Goal: Task Accomplishment & Management: Manage account settings

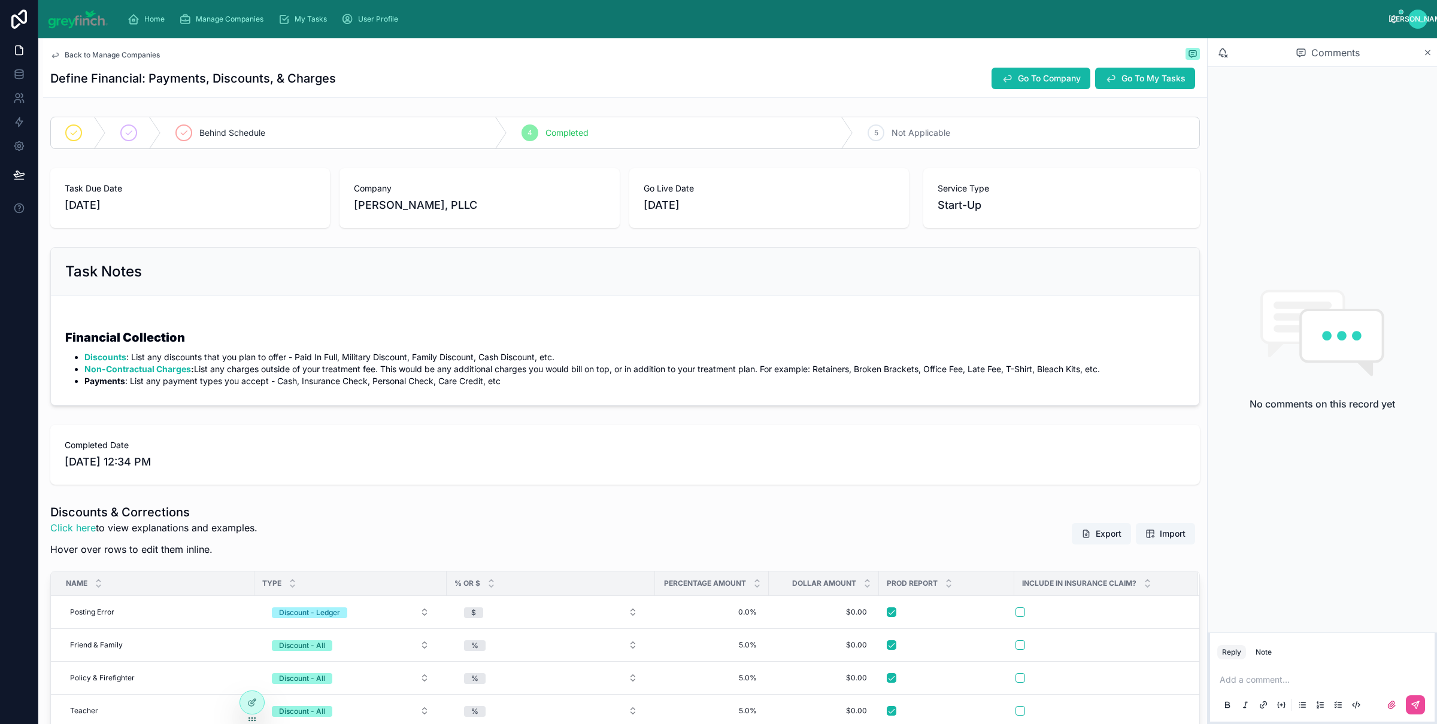
scroll to position [429, 0]
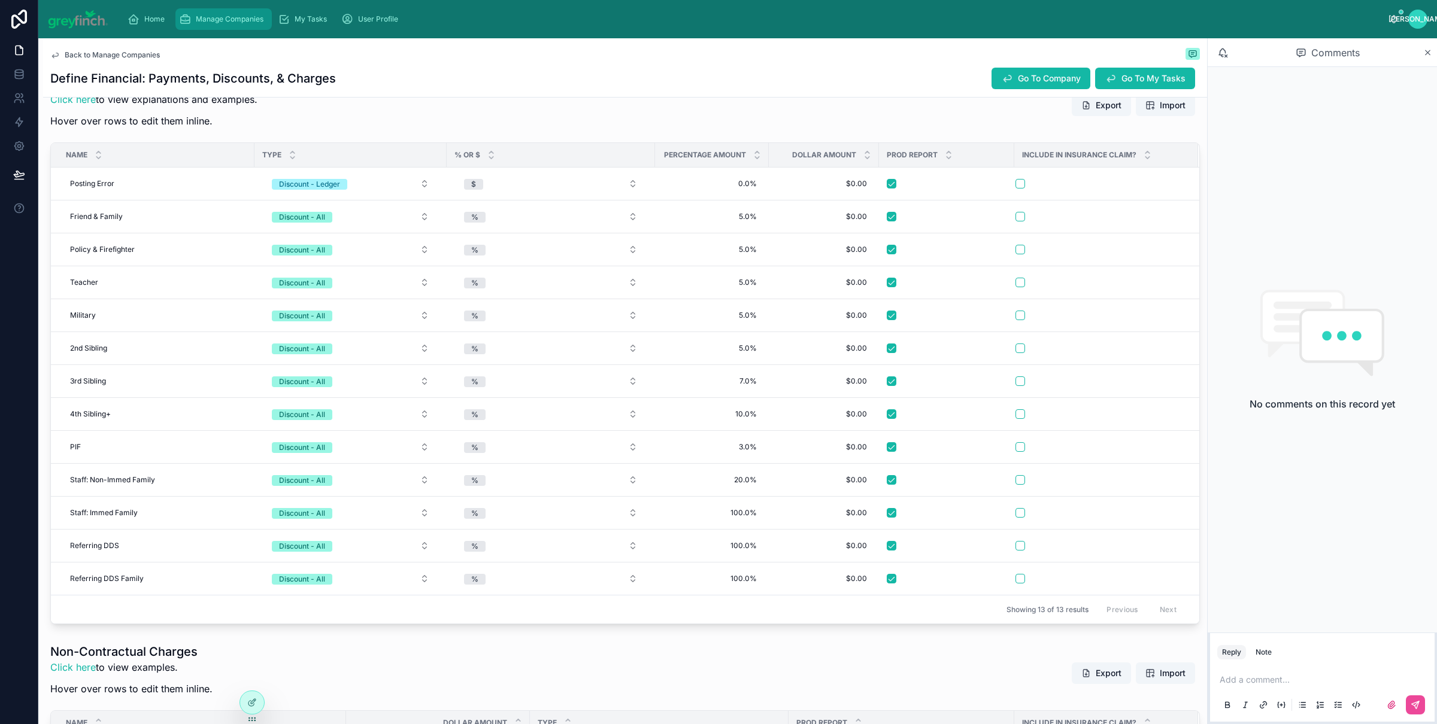
click at [202, 23] on span "Manage Companies" at bounding box center [230, 19] width 68 height 10
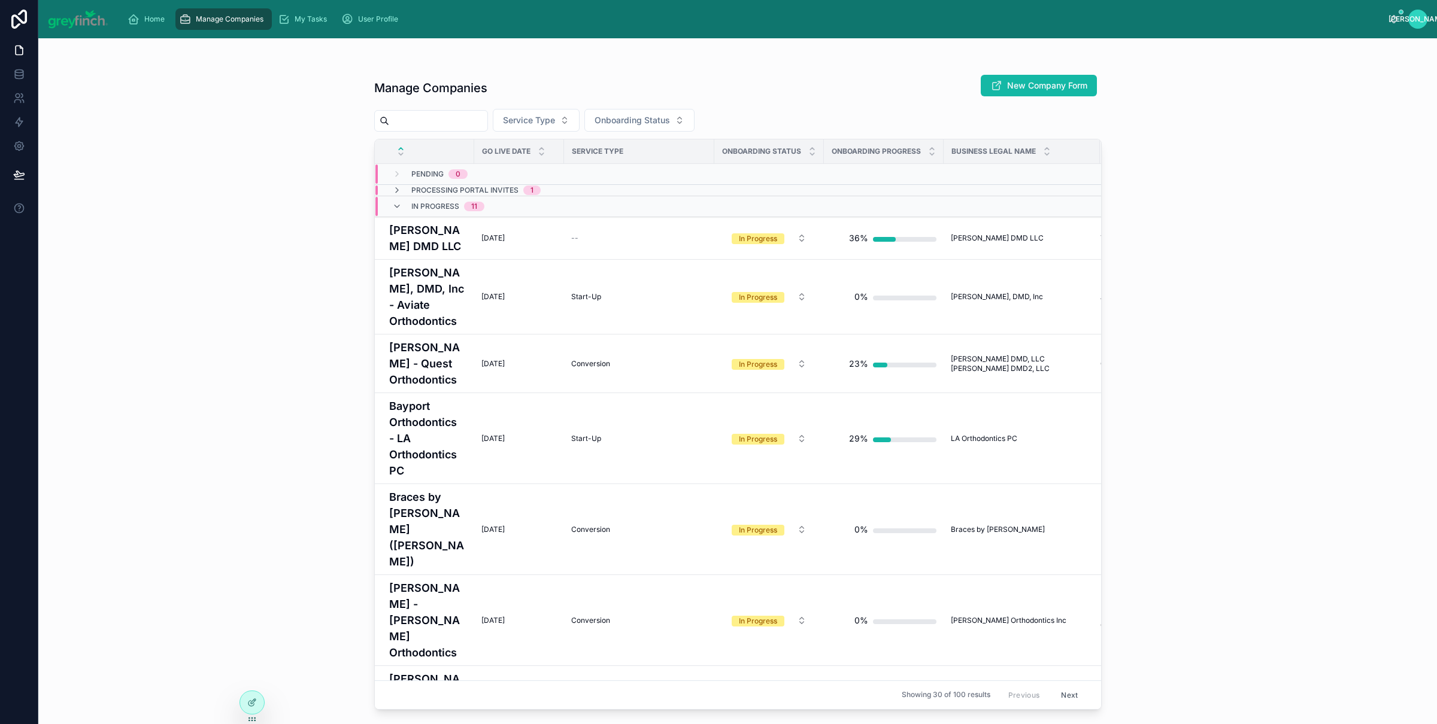
click at [462, 120] on input "text" at bounding box center [438, 121] width 98 height 17
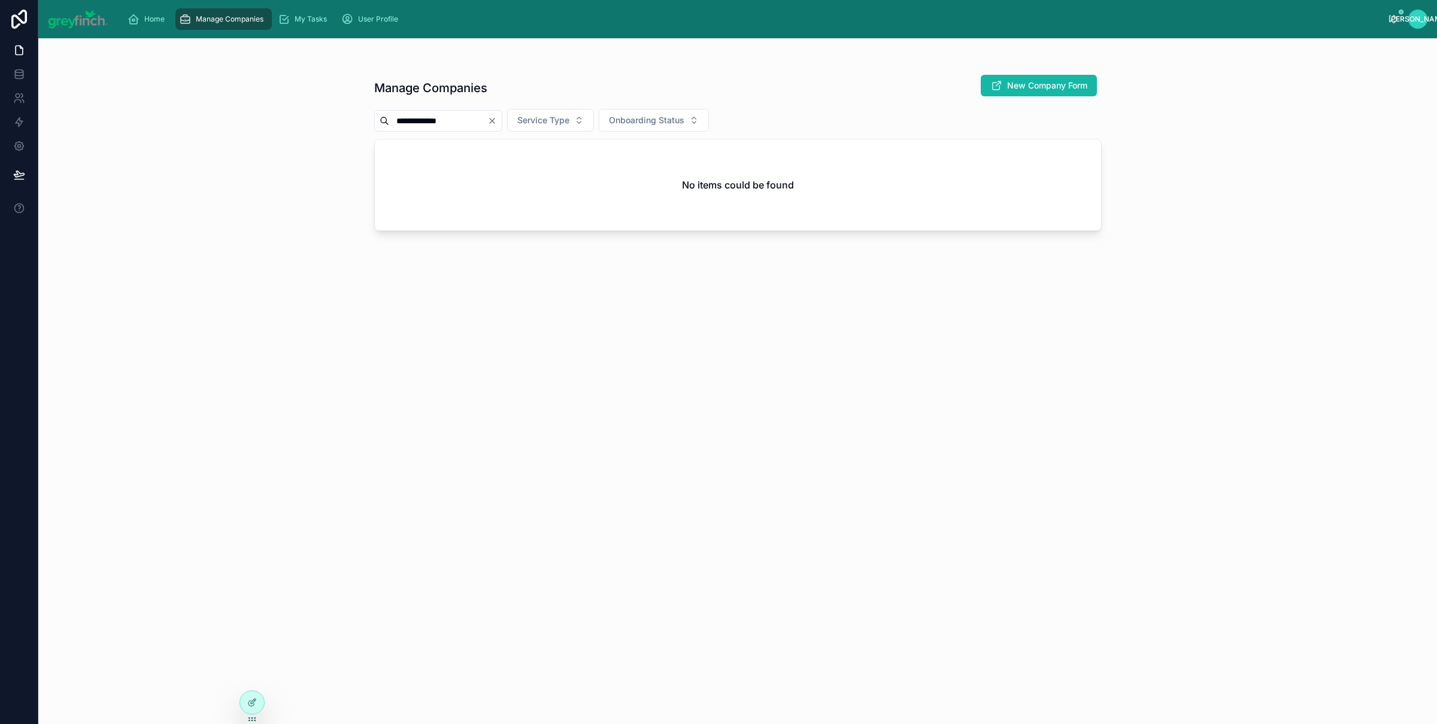
drag, startPoint x: 360, startPoint y: 120, endPoint x: 304, endPoint y: 123, distance: 55.7
click at [304, 123] on div "**********" at bounding box center [737, 381] width 1399 height 686
type input "******"
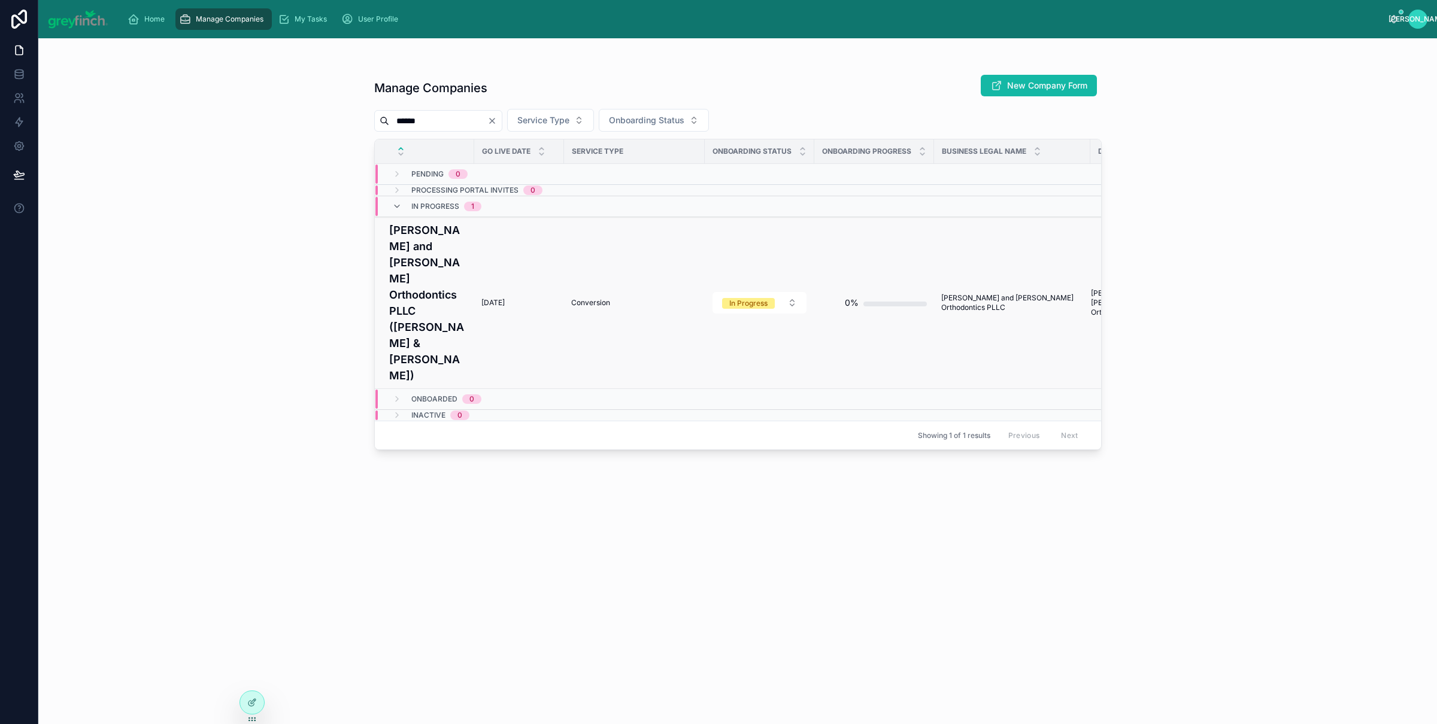
click at [438, 257] on h4 "[PERSON_NAME] and [PERSON_NAME] Orthodontics PLLC ([PERSON_NAME] & [PERSON_NAME…" at bounding box center [428, 303] width 78 height 162
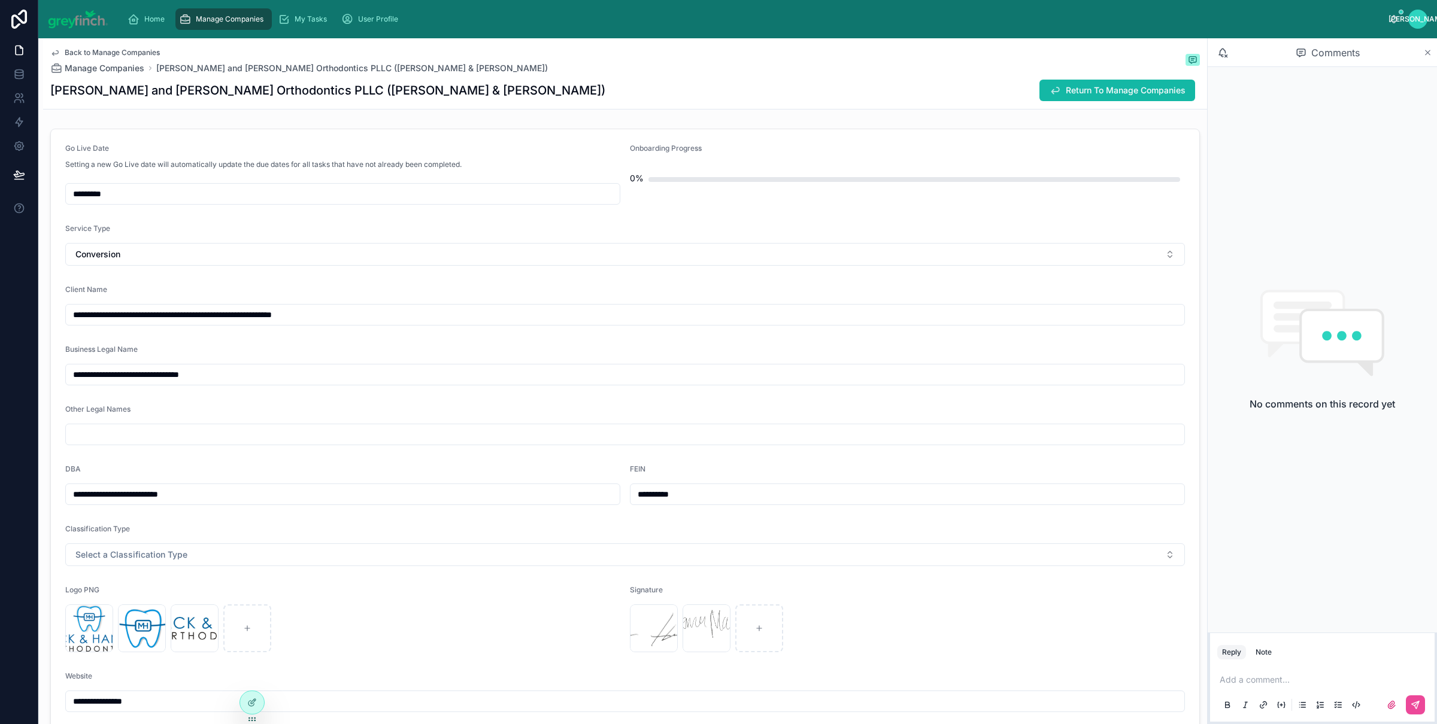
click at [1429, 50] on icon at bounding box center [1427, 53] width 9 height 10
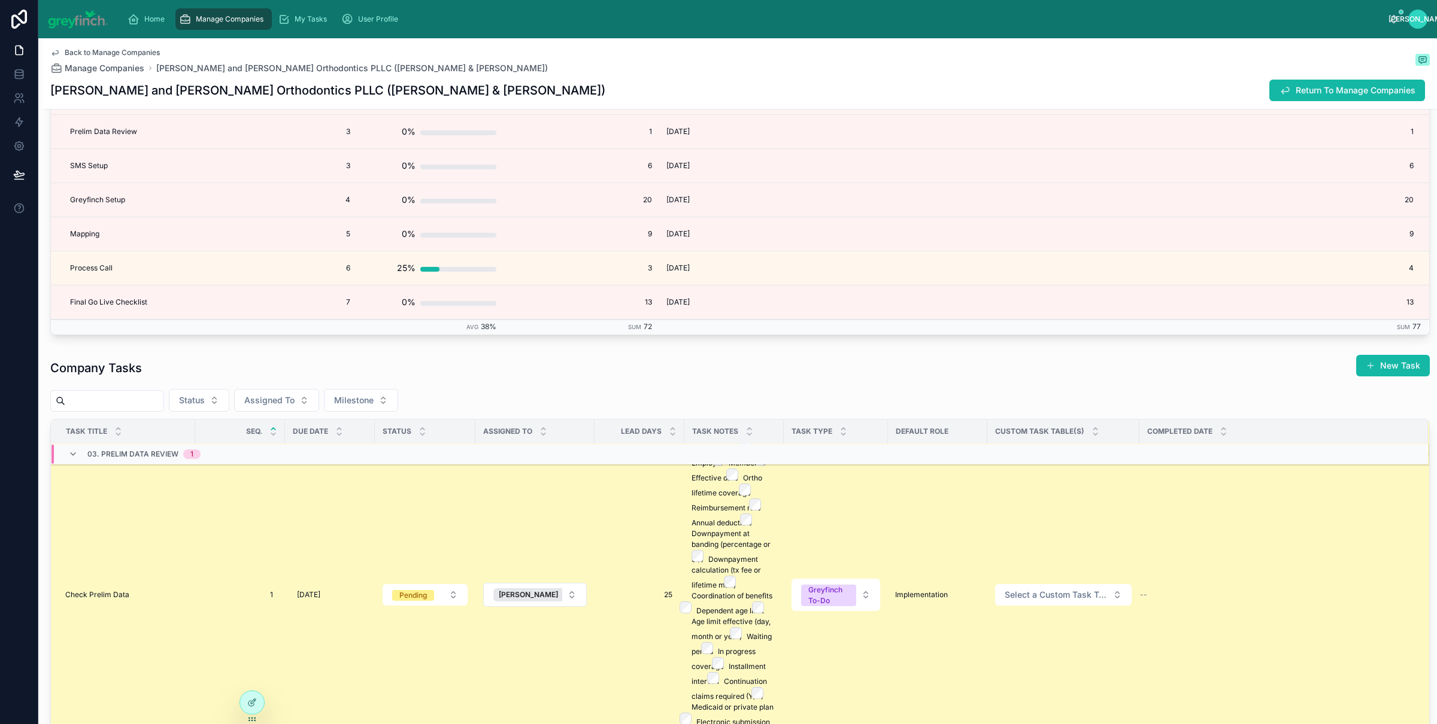
scroll to position [956, 0]
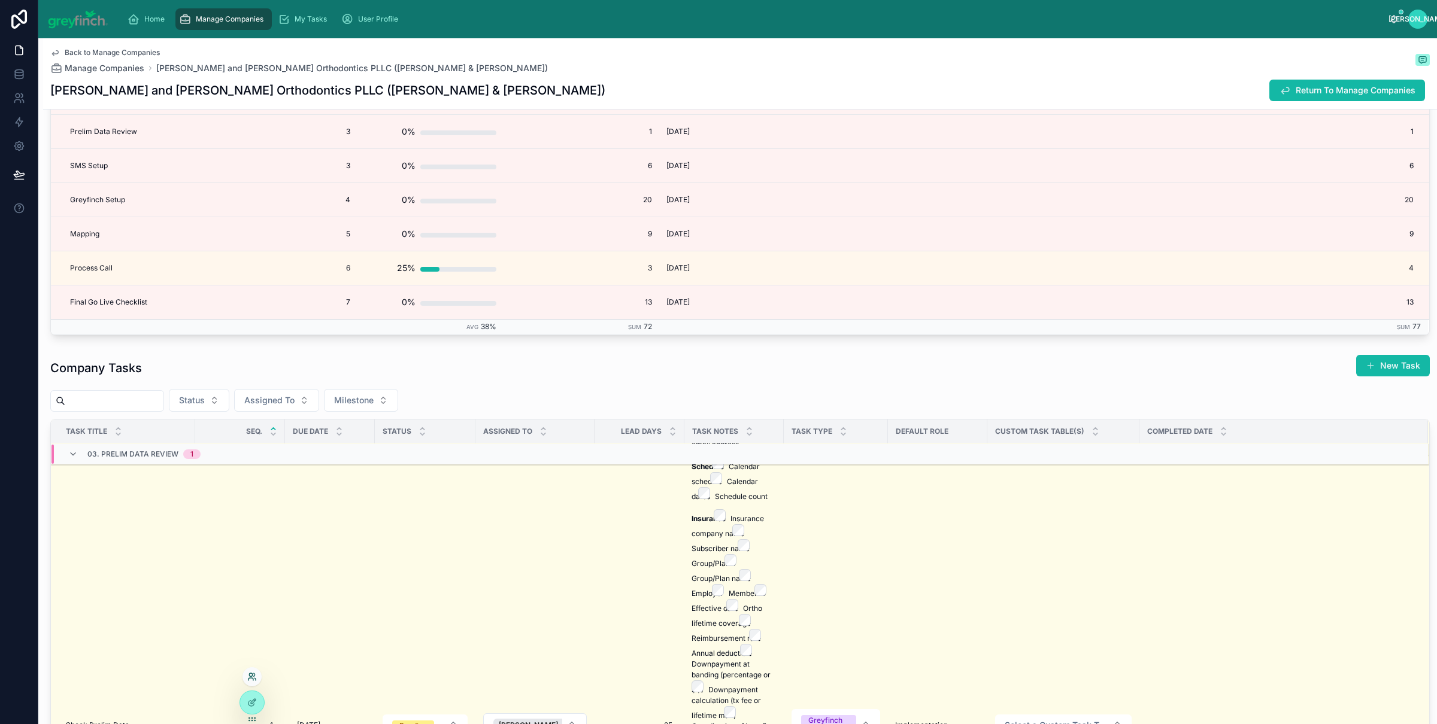
click at [249, 677] on icon at bounding box center [252, 677] width 10 height 10
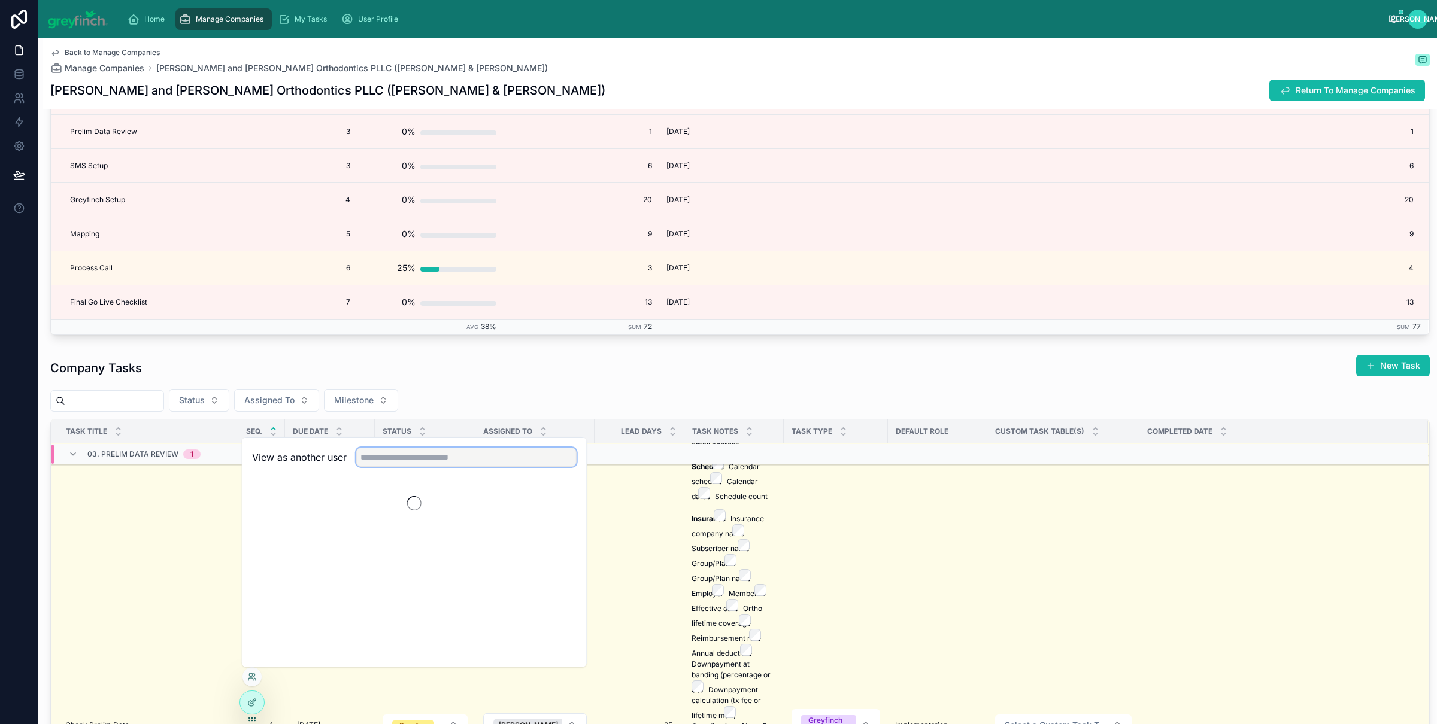
click at [472, 459] on input "text" at bounding box center [466, 457] width 220 height 19
type input "********"
click at [563, 502] on button "Select" at bounding box center [560, 501] width 31 height 17
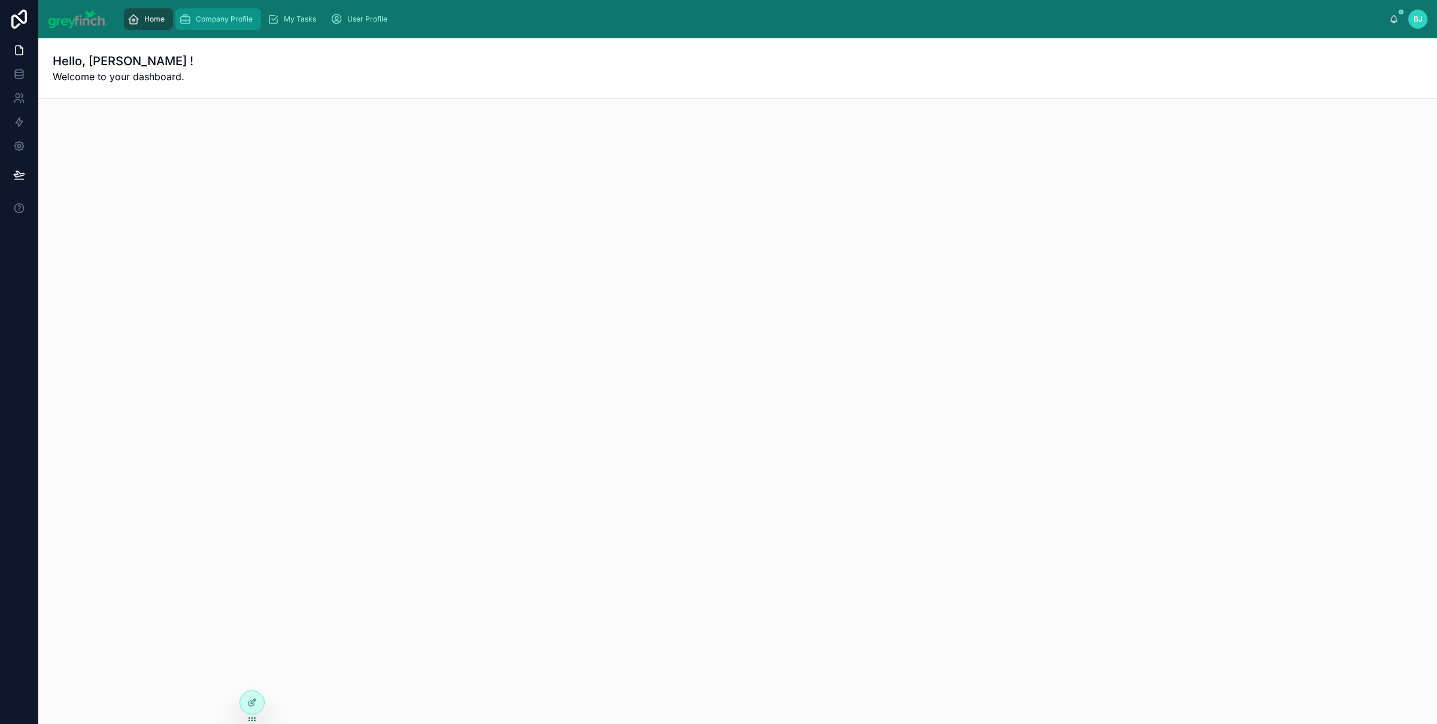
click at [205, 20] on span "Company Profile" at bounding box center [224, 19] width 57 height 10
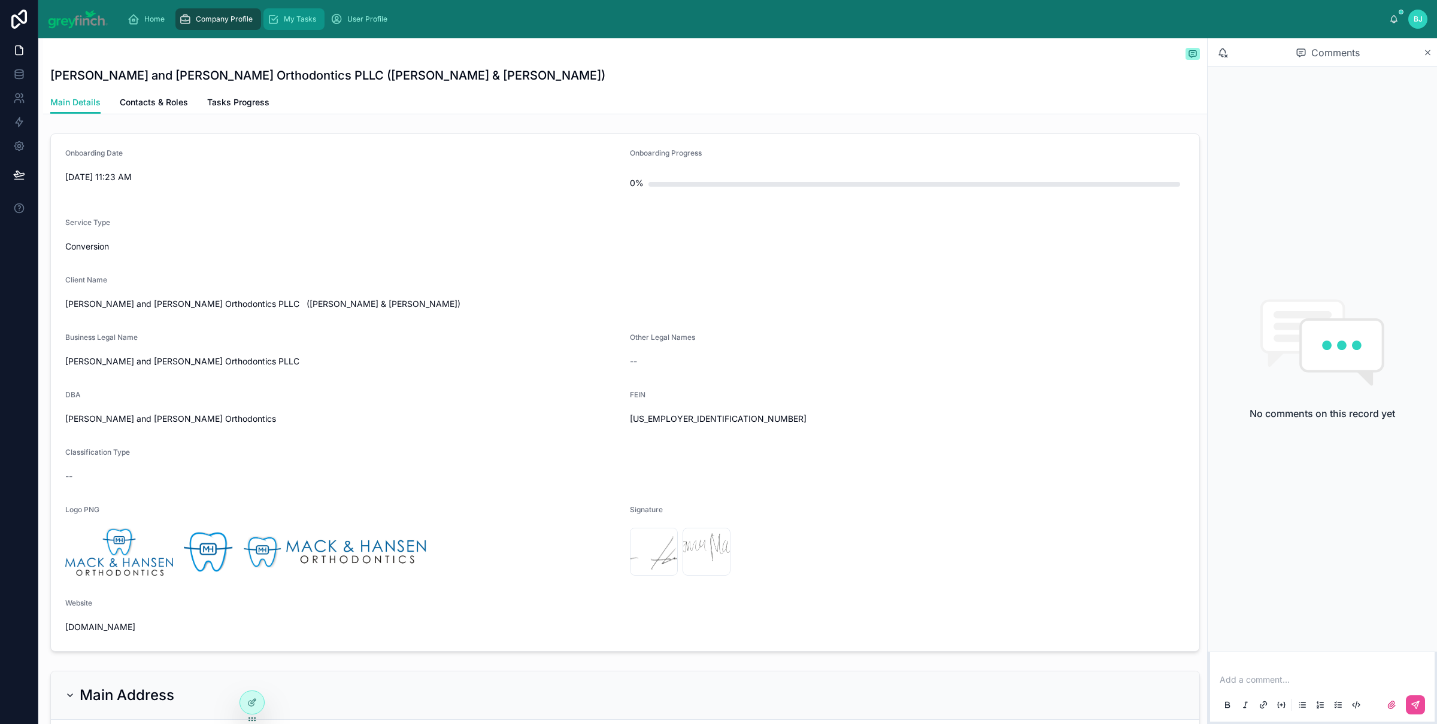
click at [296, 26] on div "My Tasks" at bounding box center [294, 19] width 54 height 19
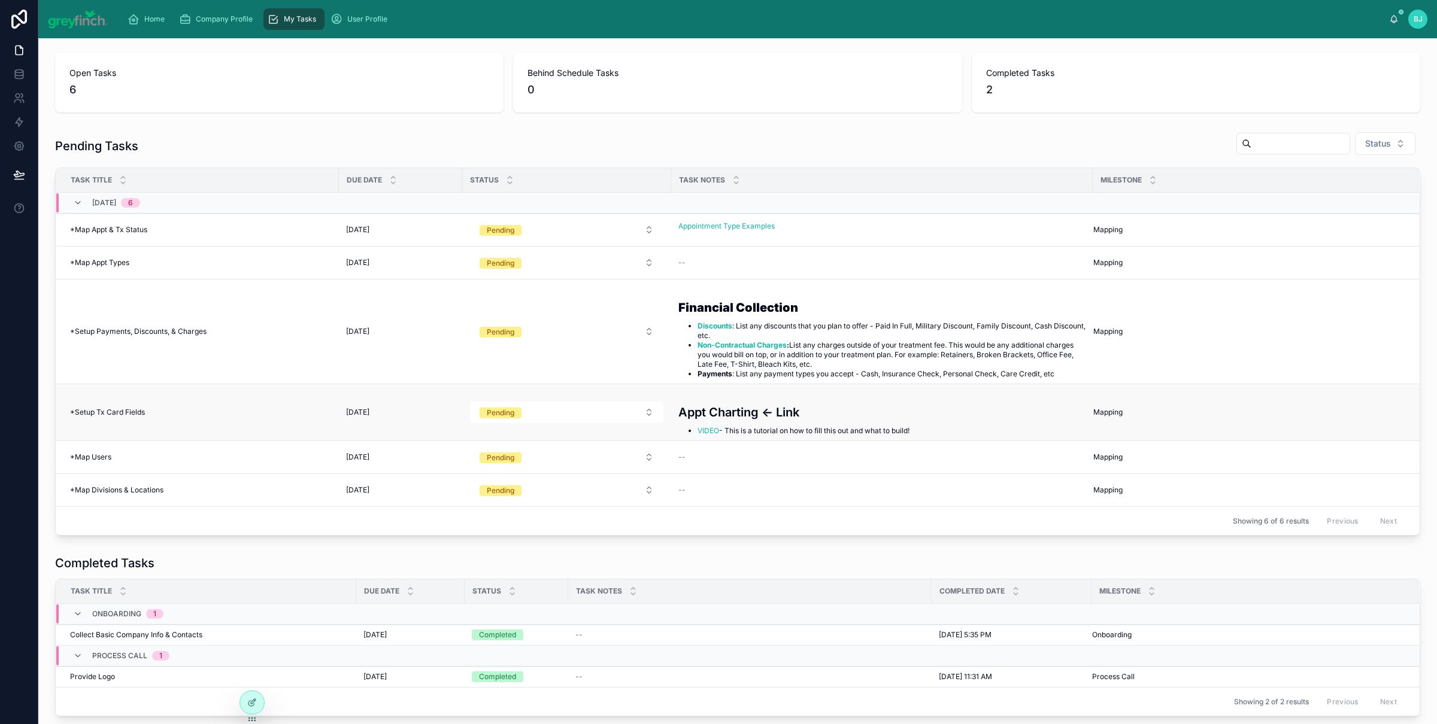
click at [132, 413] on span "*Setup Tx Card Fields" at bounding box center [107, 413] width 75 height 10
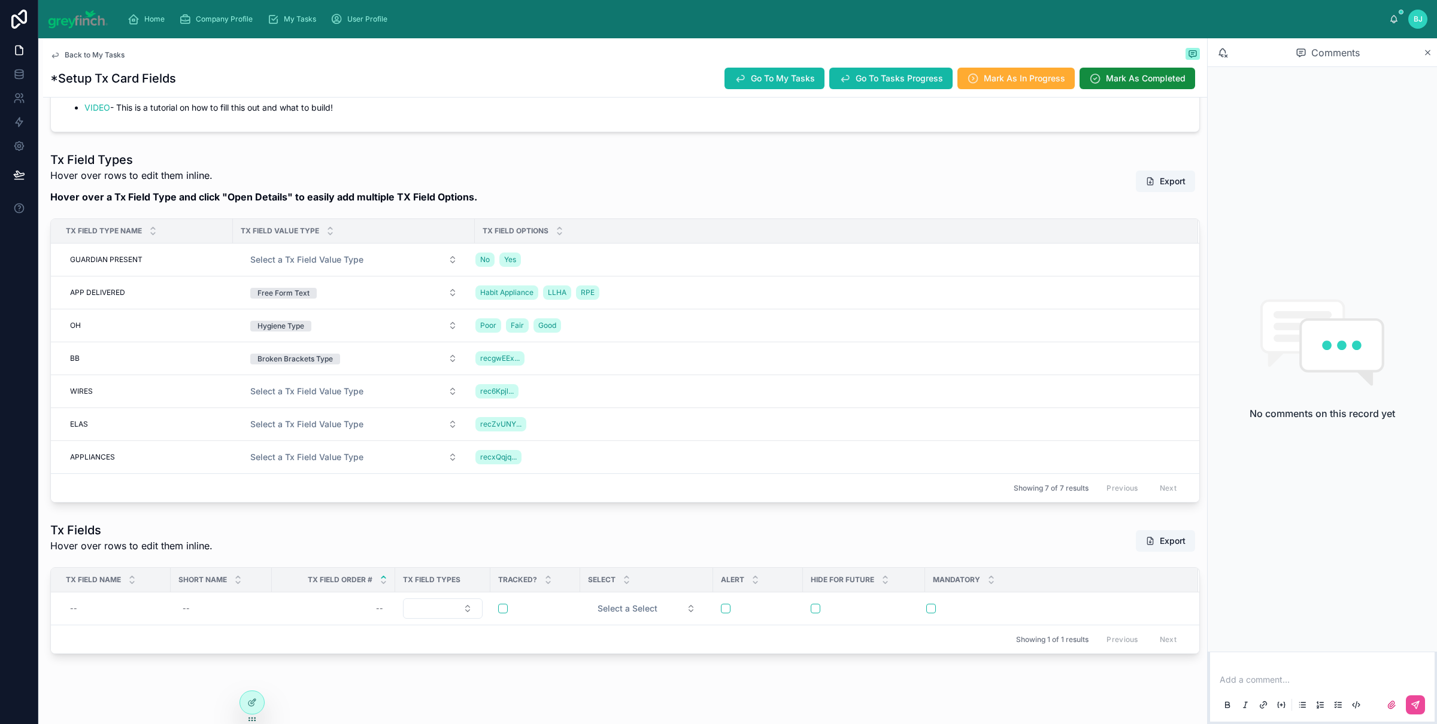
scroll to position [262, 0]
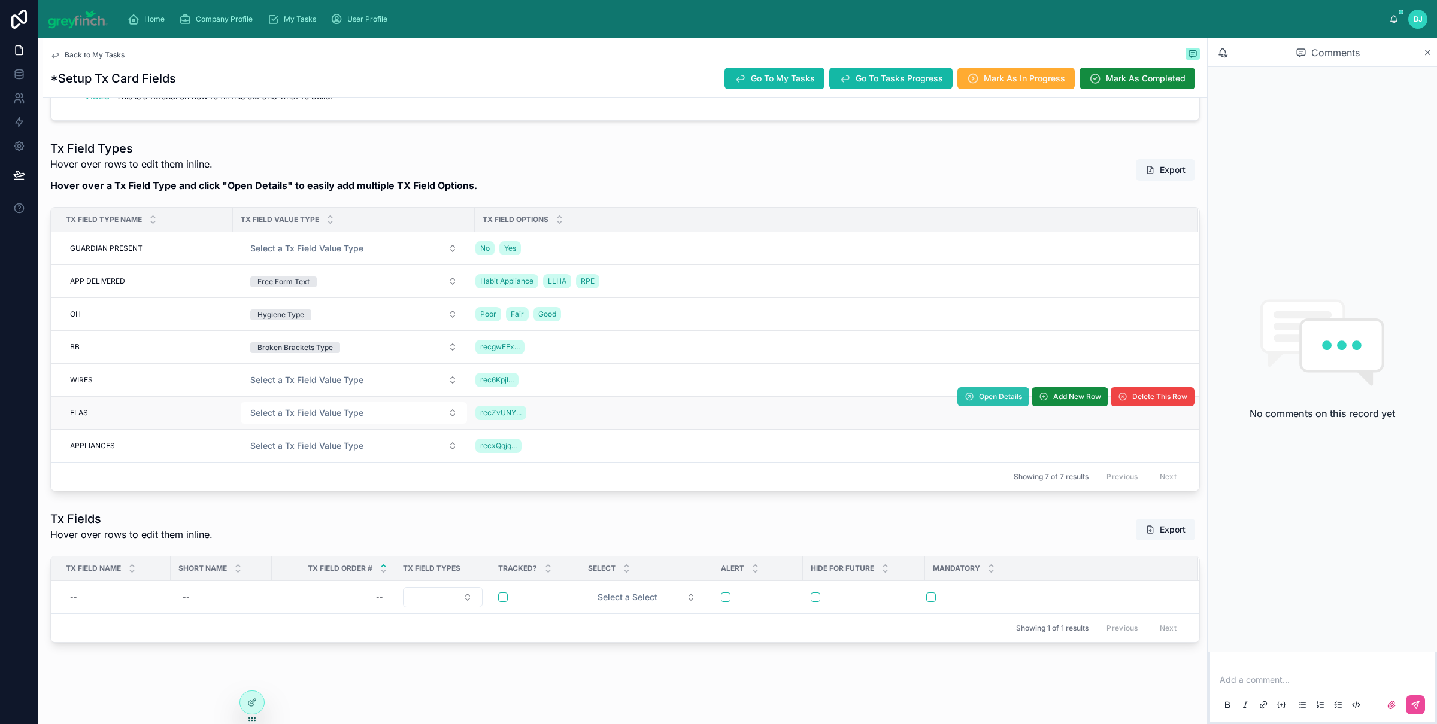
click at [963, 404] on button "Open Details" at bounding box center [993, 396] width 72 height 19
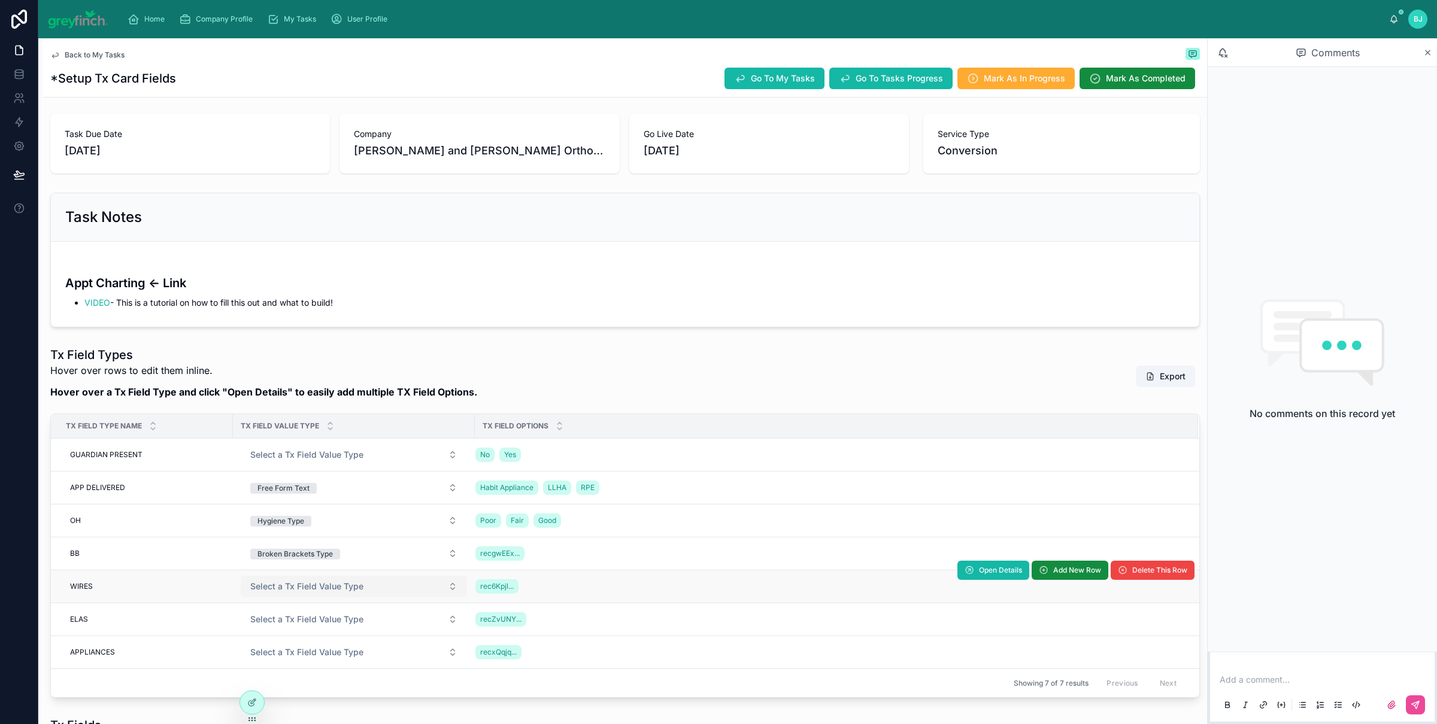
scroll to position [145, 0]
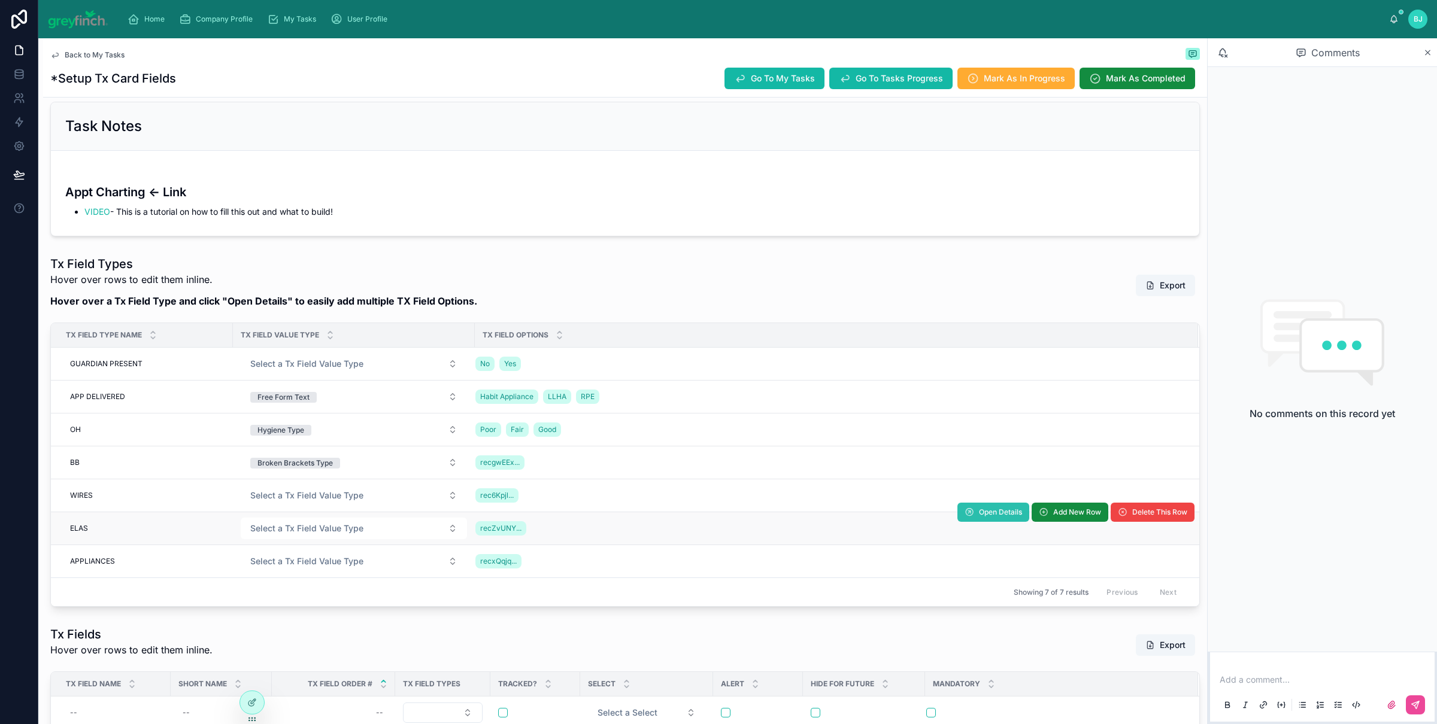
click at [981, 517] on span "Open Details" at bounding box center [1000, 513] width 43 height 10
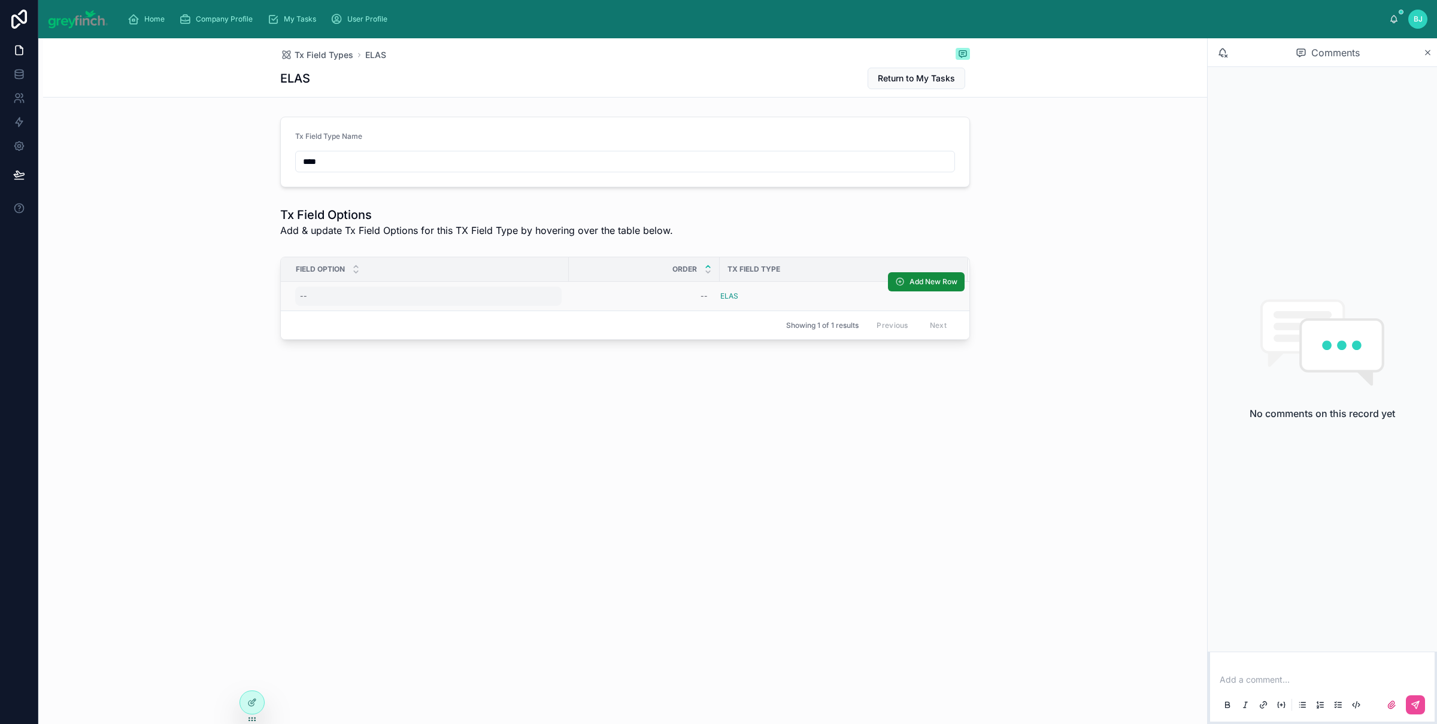
click at [317, 298] on div "--" at bounding box center [428, 296] width 266 height 19
click at [372, 404] on div "Tx Field Types ELAS ELAS Return to My Tasks Tx Field Type Name **** Tx Field Op…" at bounding box center [625, 232] width 1164 height 388
click at [311, 300] on div "--" at bounding box center [428, 296] width 266 height 19
click at [686, 301] on div "--" at bounding box center [644, 296] width 137 height 19
click at [671, 264] on div "Order" at bounding box center [644, 269] width 150 height 23
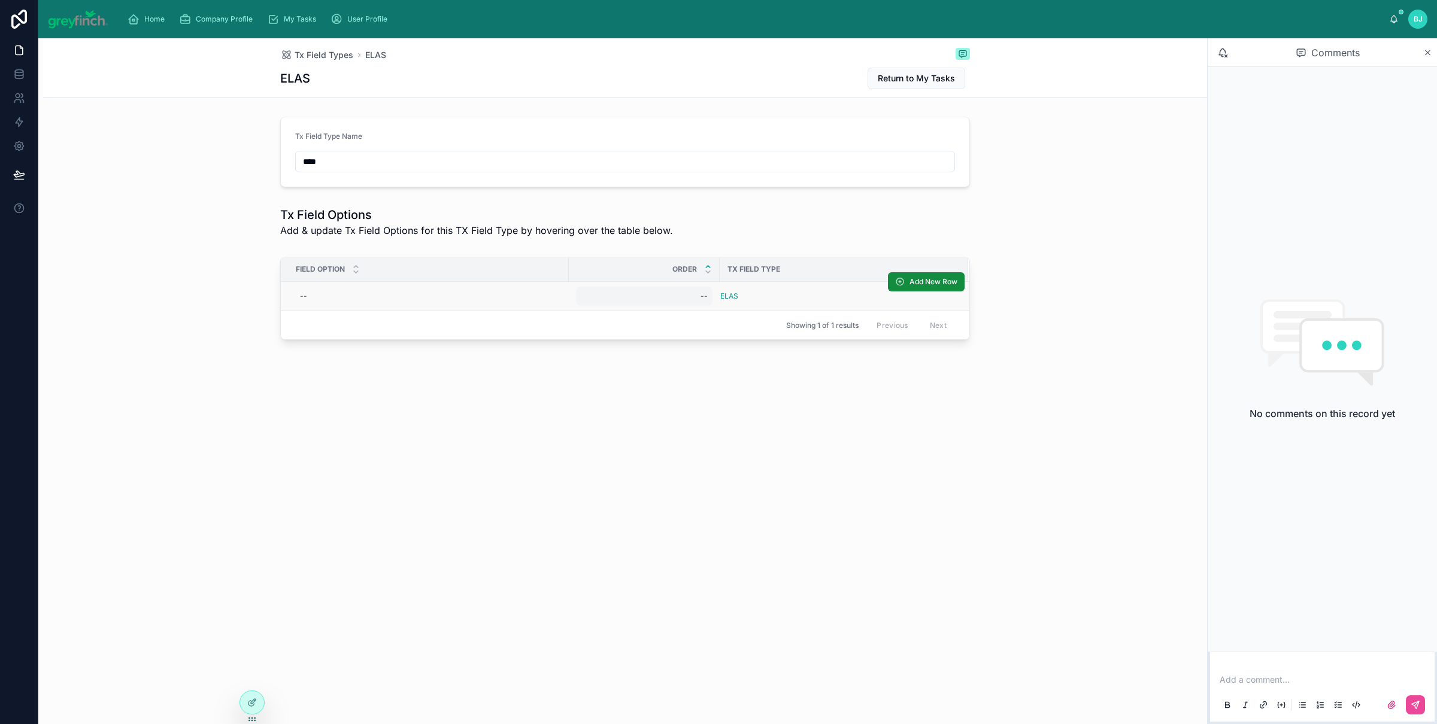
click at [693, 299] on div "--" at bounding box center [644, 296] width 137 height 19
click at [1077, 255] on div "Field Option Order Tx Field Type -- -- ELAS Add New Row Showing 1 of 1 results …" at bounding box center [625, 301] width 1164 height 98
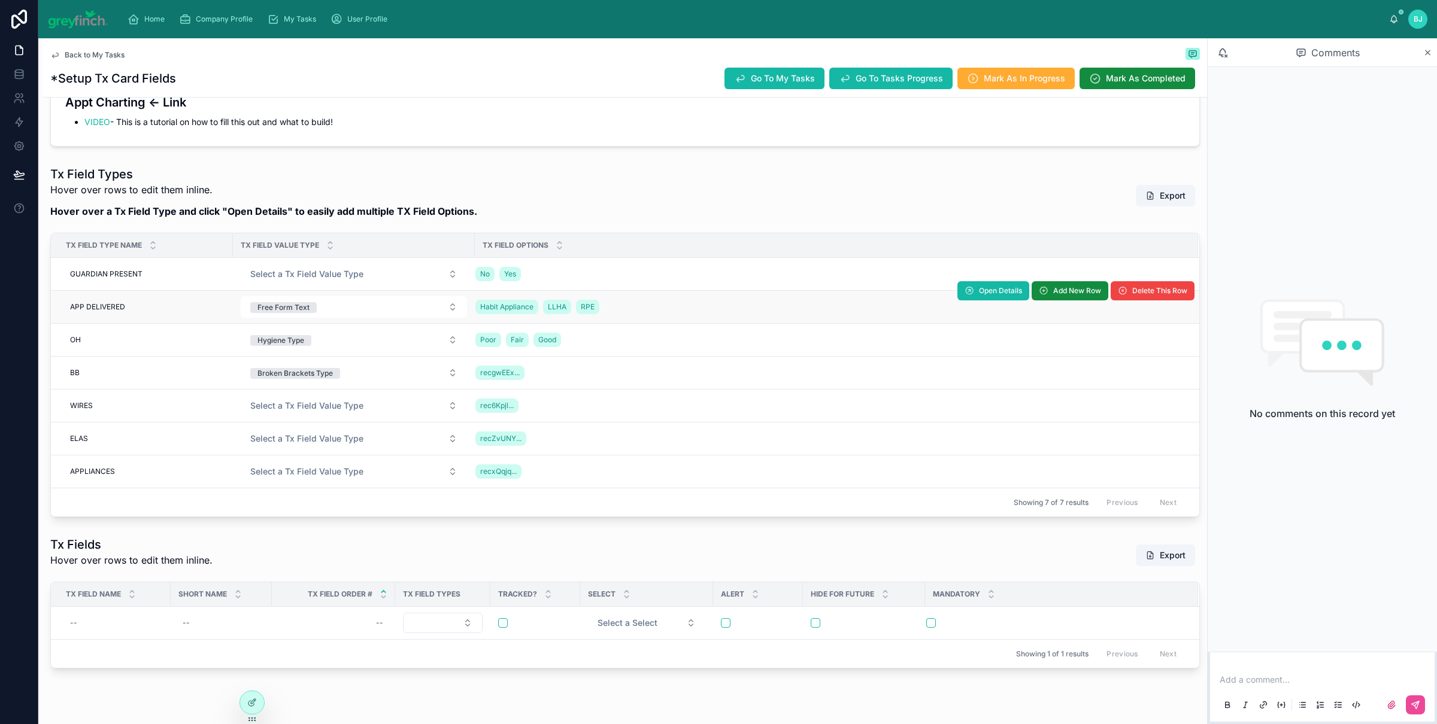
scroll to position [262, 0]
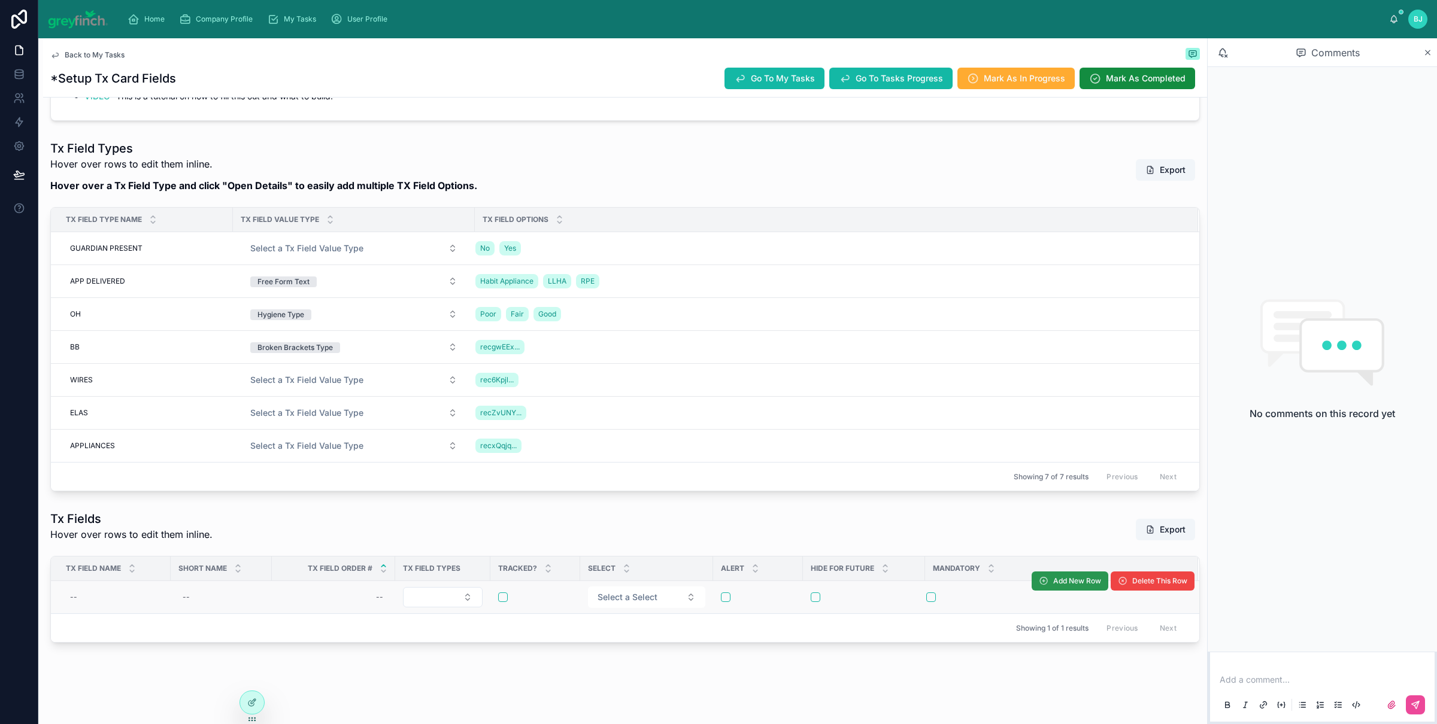
click at [1053, 583] on span "Add New Row" at bounding box center [1077, 582] width 48 height 10
click at [1047, 587] on button "Add New Row" at bounding box center [1070, 580] width 77 height 19
click at [1053, 583] on span "Add New Row" at bounding box center [1077, 580] width 48 height 10
click at [751, 74] on span "Go To My Tasks" at bounding box center [783, 78] width 64 height 12
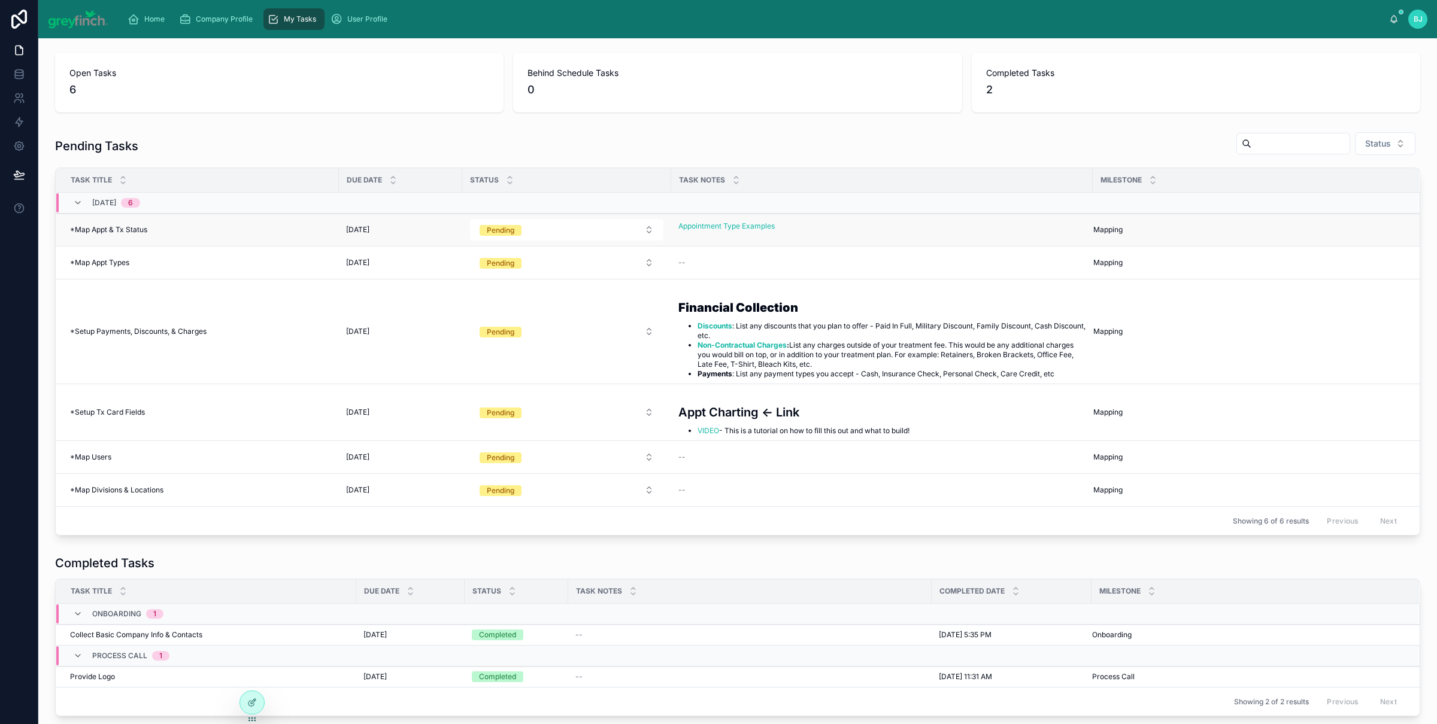
click at [134, 233] on span "*Map Appt & Tx Status" at bounding box center [108, 230] width 77 height 10
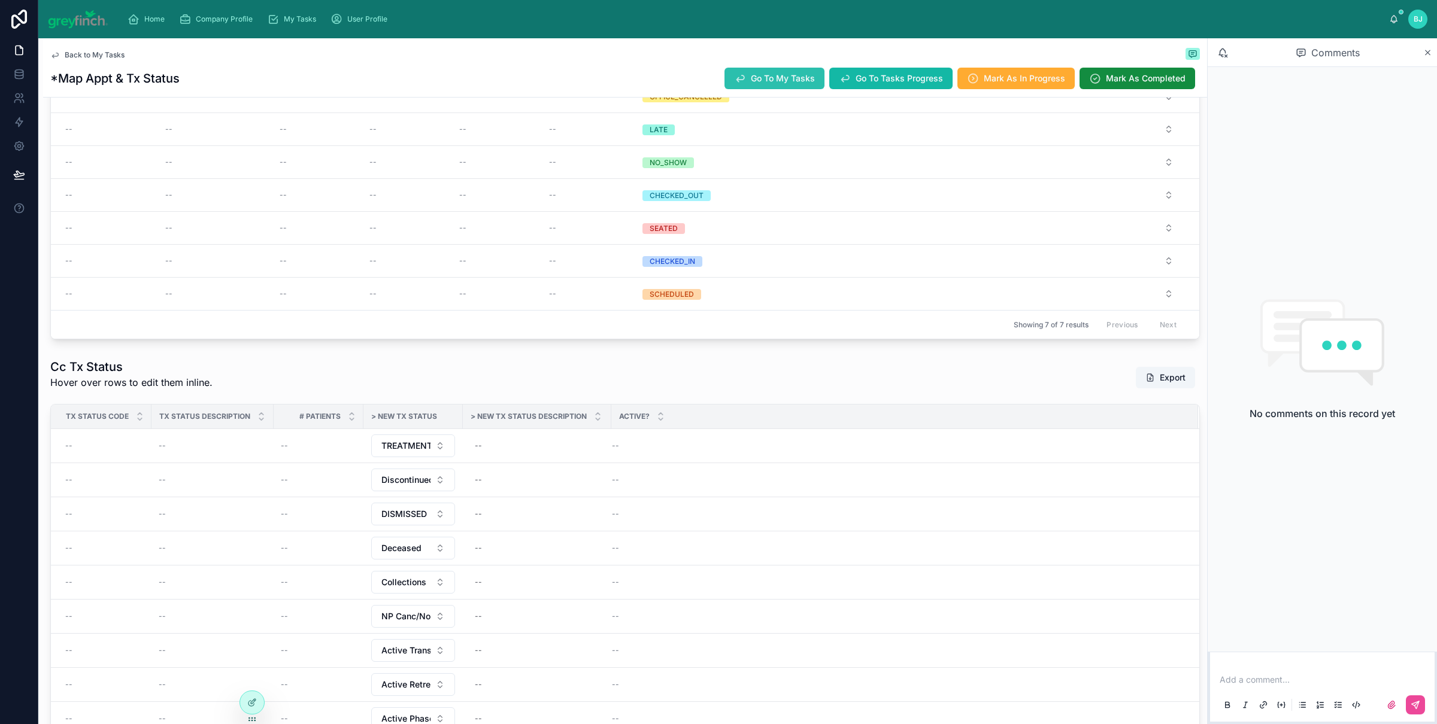
click at [751, 78] on span "Go To My Tasks" at bounding box center [783, 78] width 64 height 12
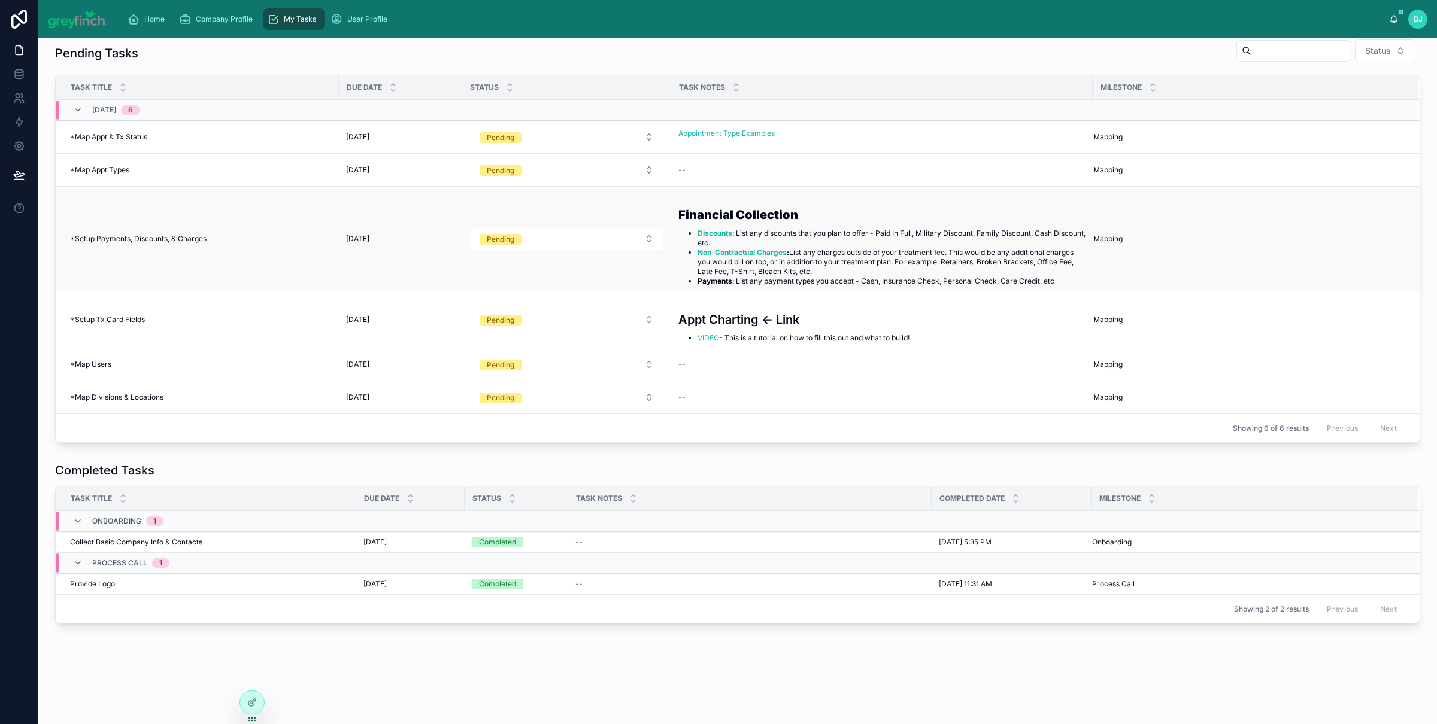
scroll to position [94, 0]
click at [141, 165] on div "*Map Appt Types *Map Appt Types" at bounding box center [201, 170] width 262 height 10
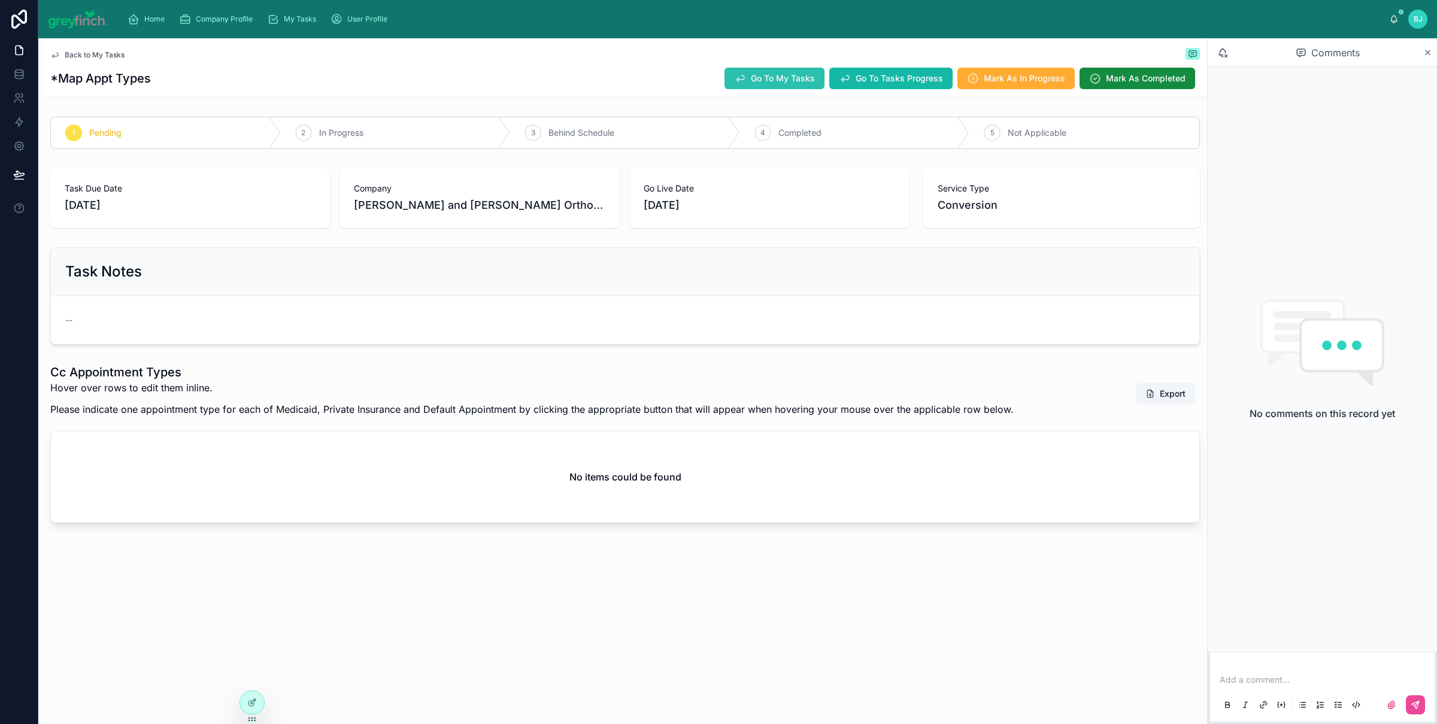
click at [769, 77] on span "Go To My Tasks" at bounding box center [783, 78] width 64 height 12
click at [274, 14] on icon "scrollable content" at bounding box center [273, 19] width 12 height 12
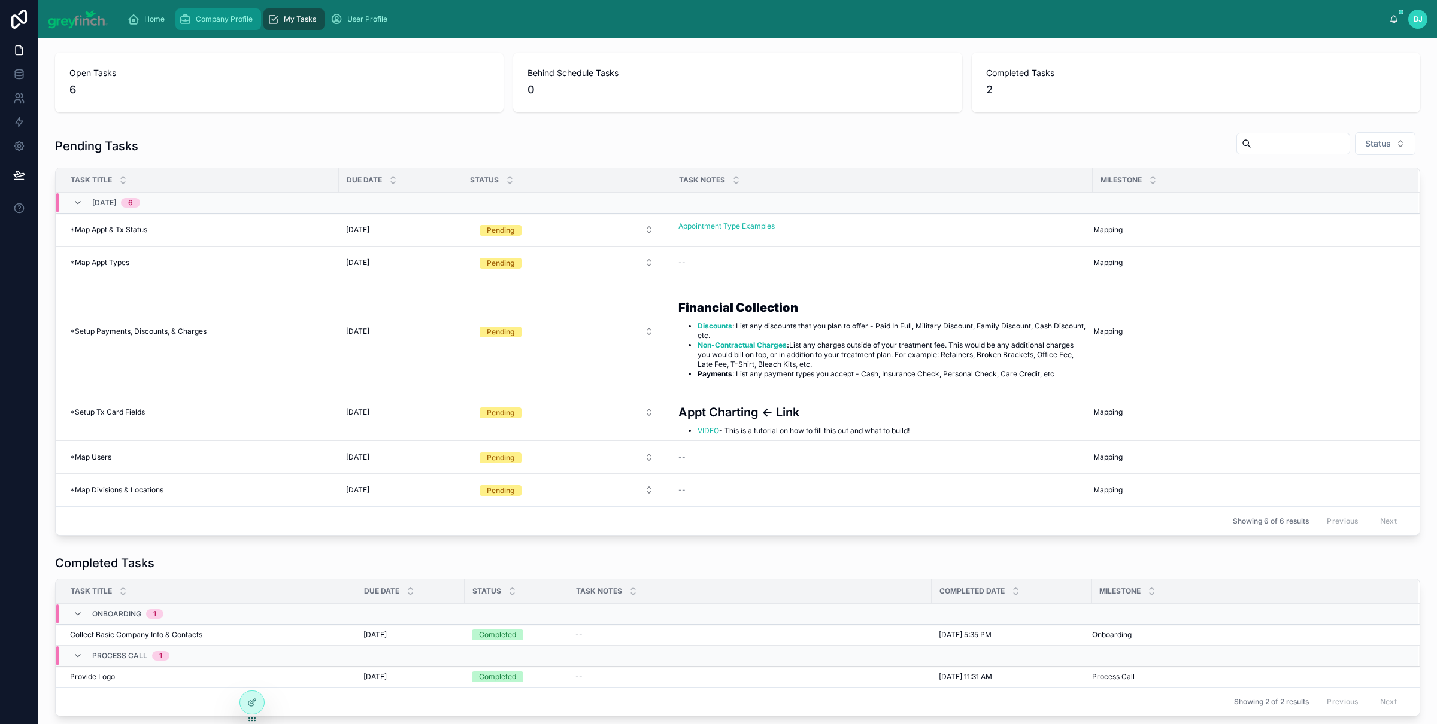
click at [215, 17] on span "Company Profile" at bounding box center [224, 19] width 57 height 10
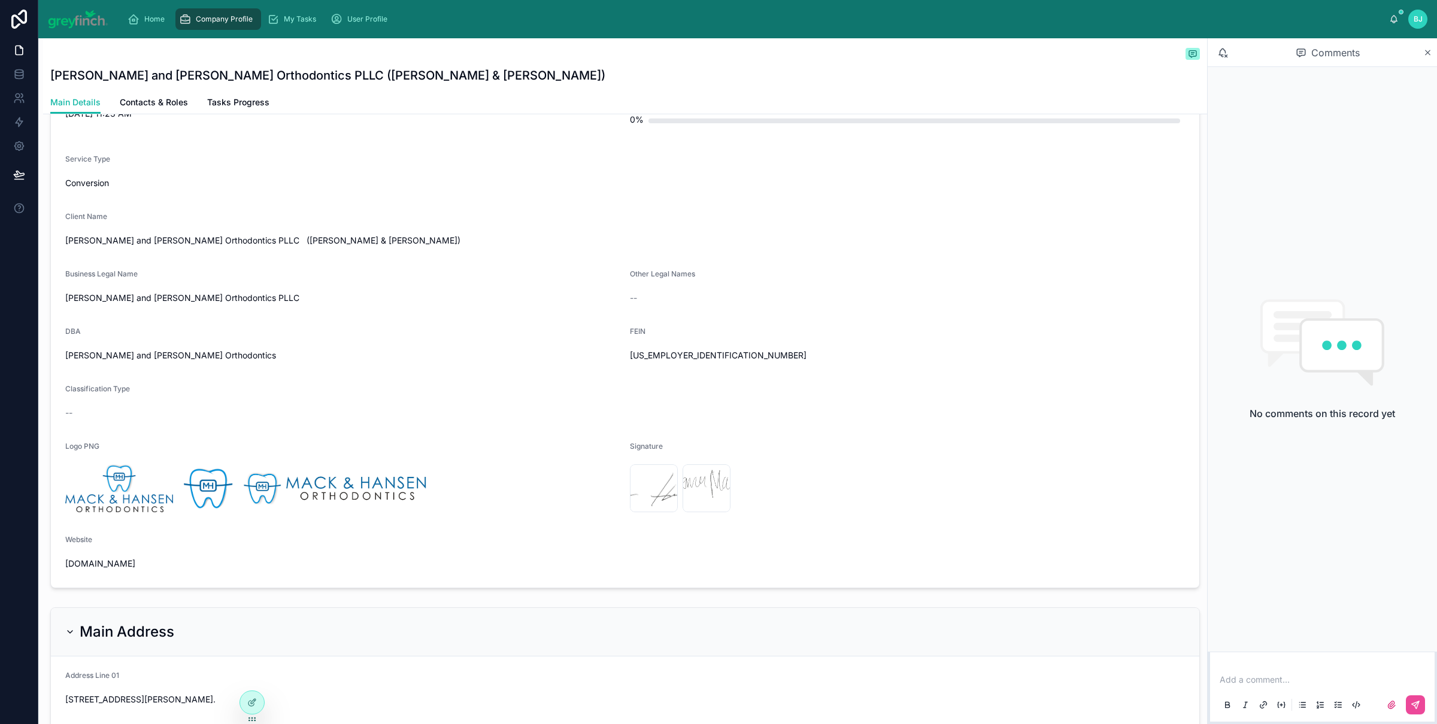
scroll to position [82, 0]
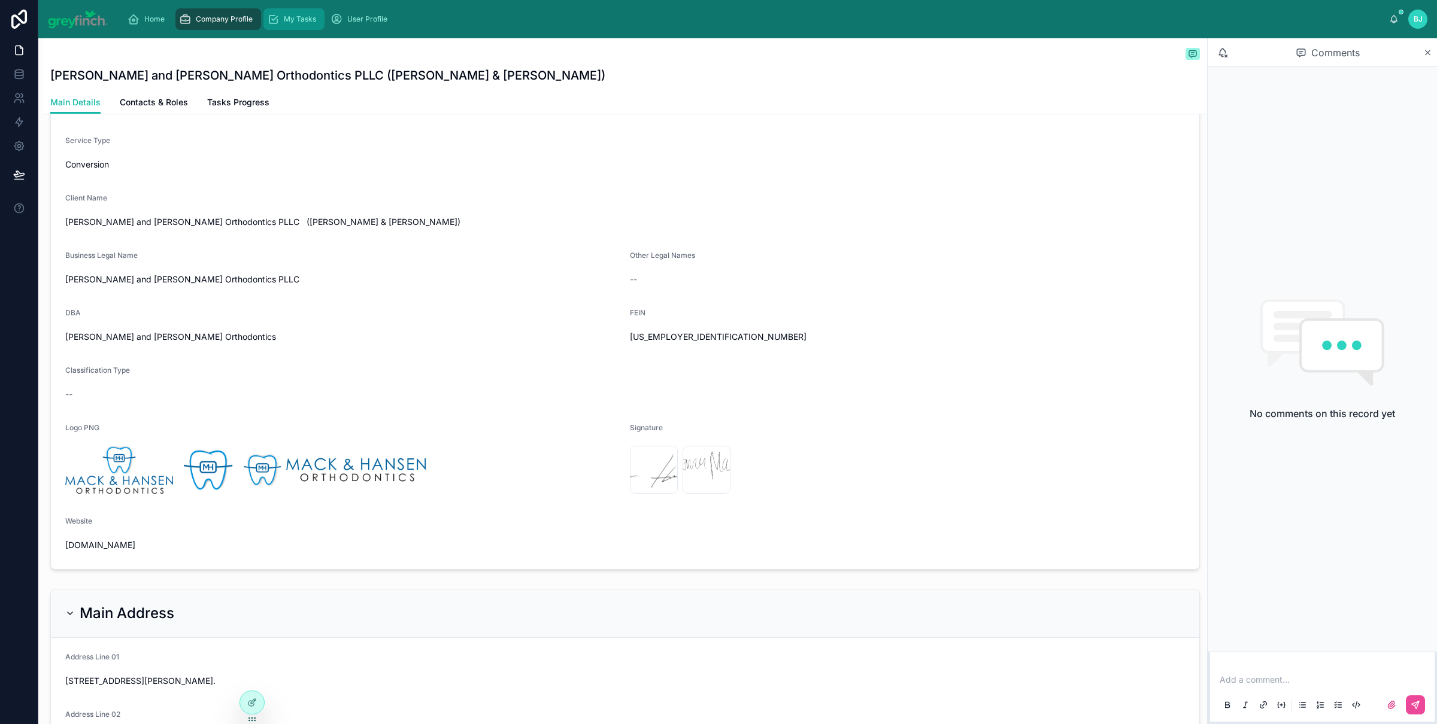
click at [287, 26] on div "My Tasks" at bounding box center [294, 19] width 54 height 19
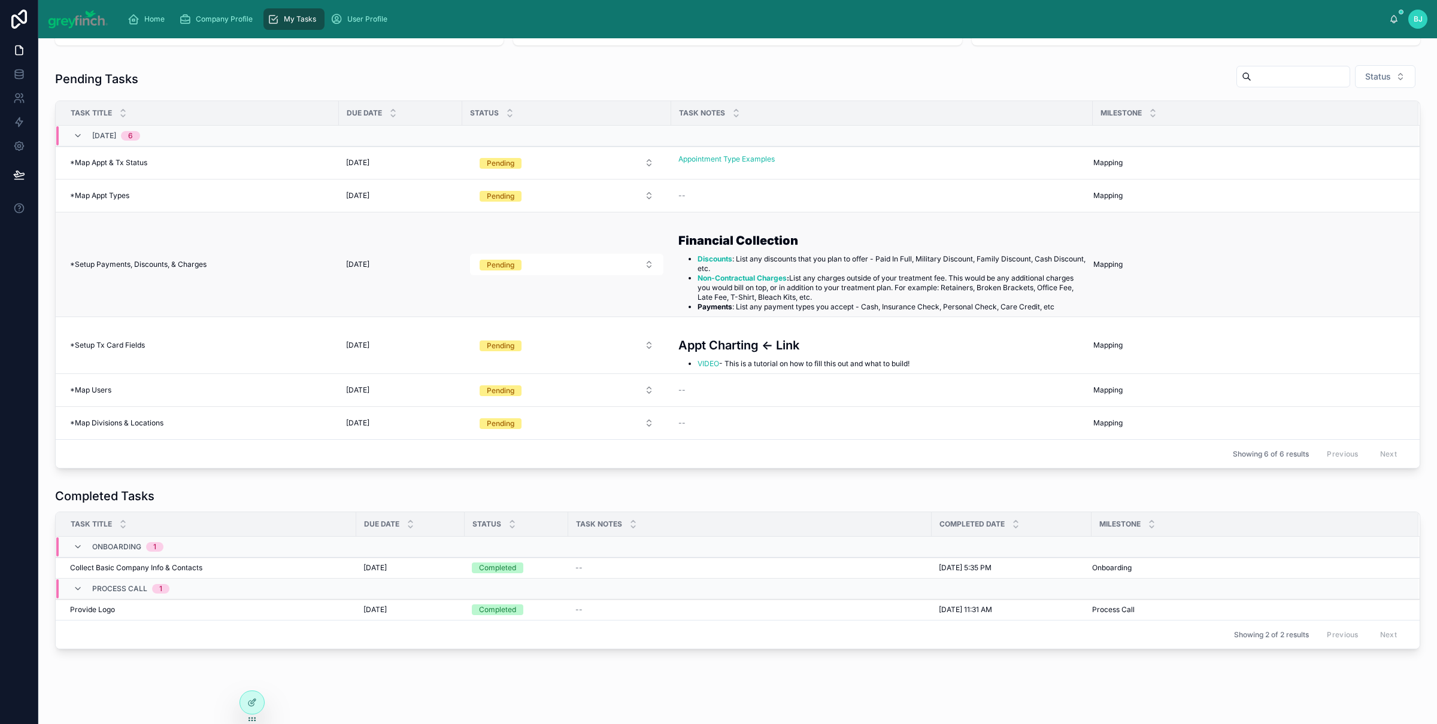
scroll to position [51, 0]
